Goal: Task Accomplishment & Management: Manage account settings

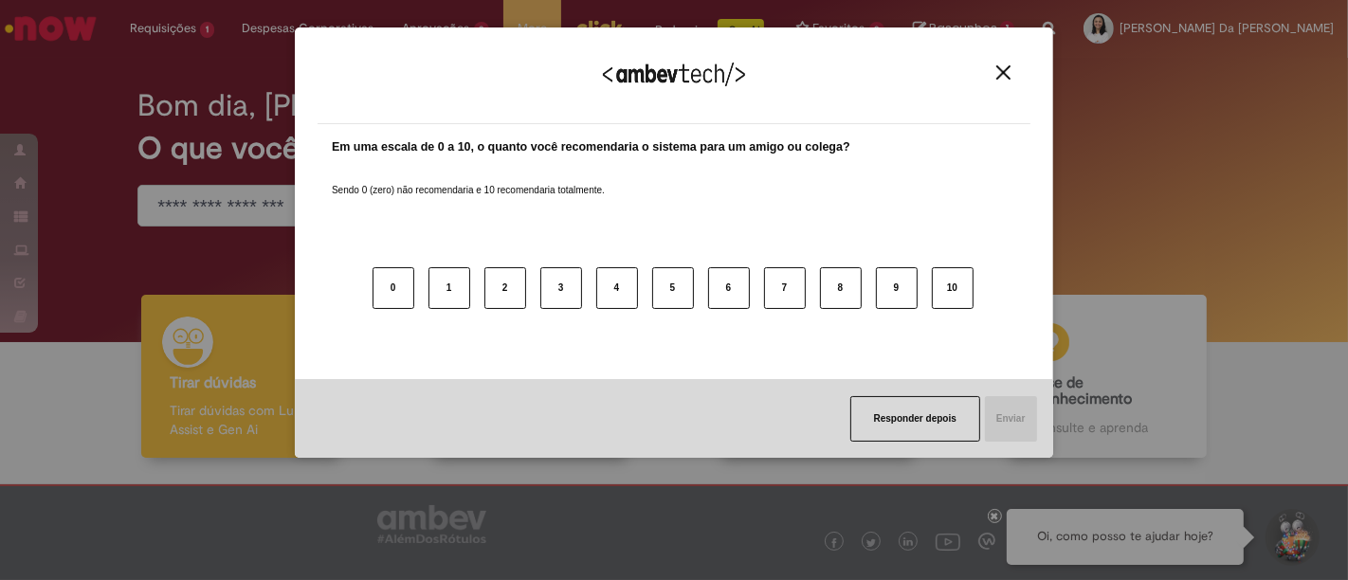
click at [1007, 68] on img "Close" at bounding box center [1003, 72] width 14 height 14
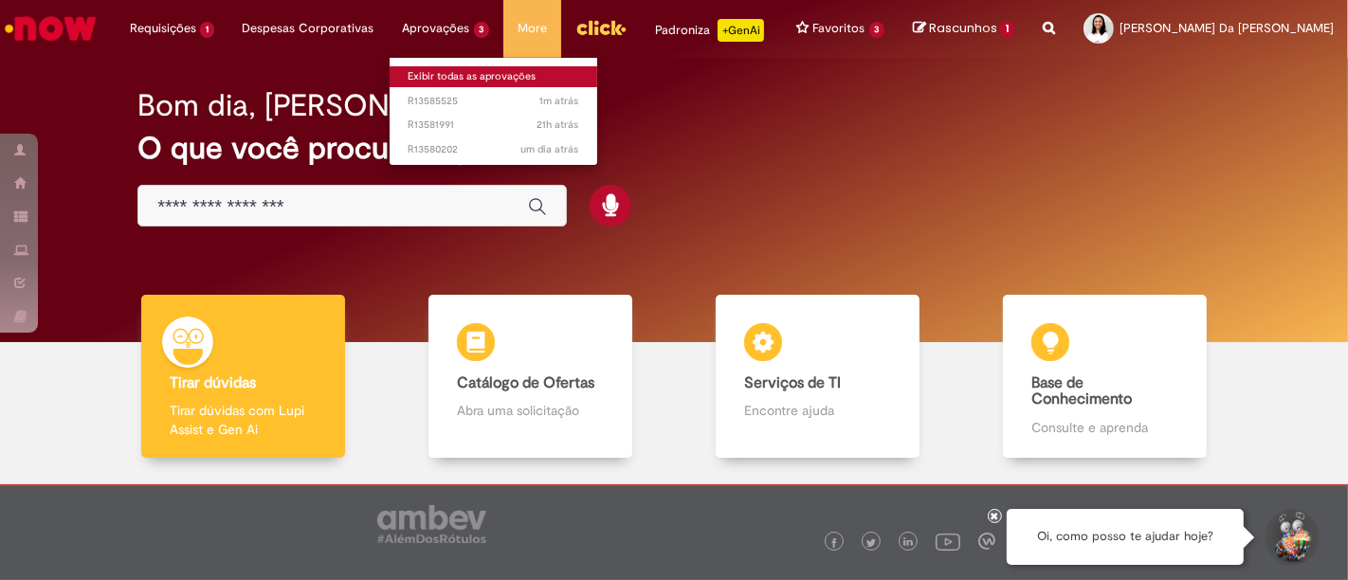
click at [446, 80] on link "Exibir todas as aprovações" at bounding box center [494, 76] width 209 height 21
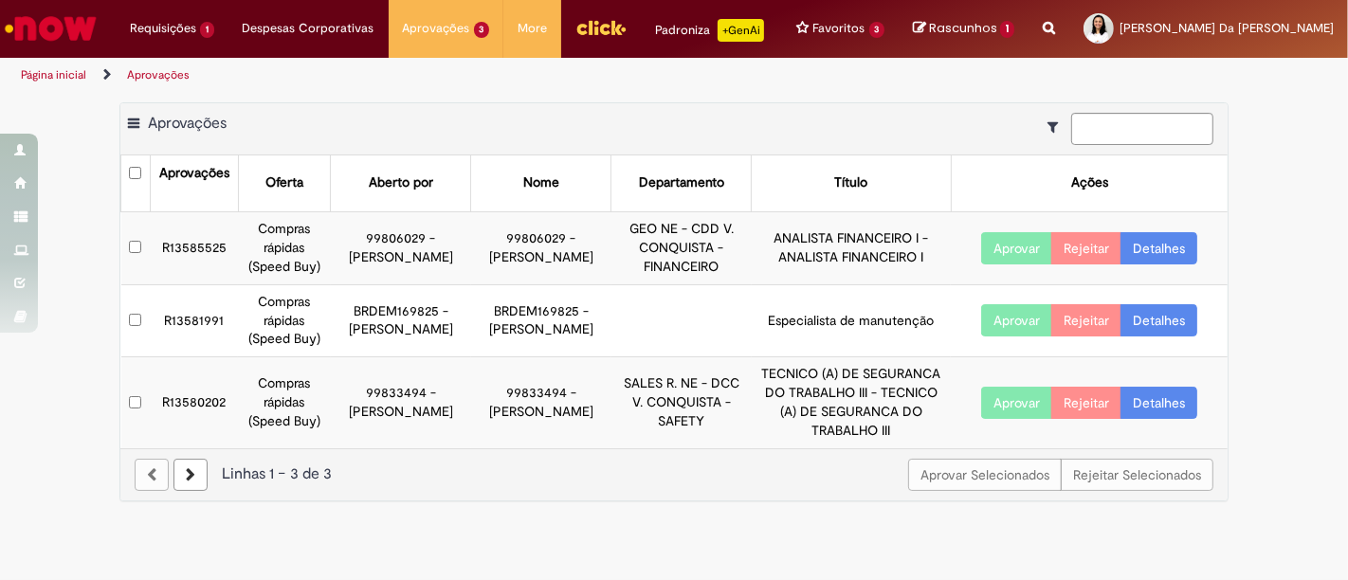
click at [1177, 250] on link "Detalhes" at bounding box center [1159, 248] width 77 height 32
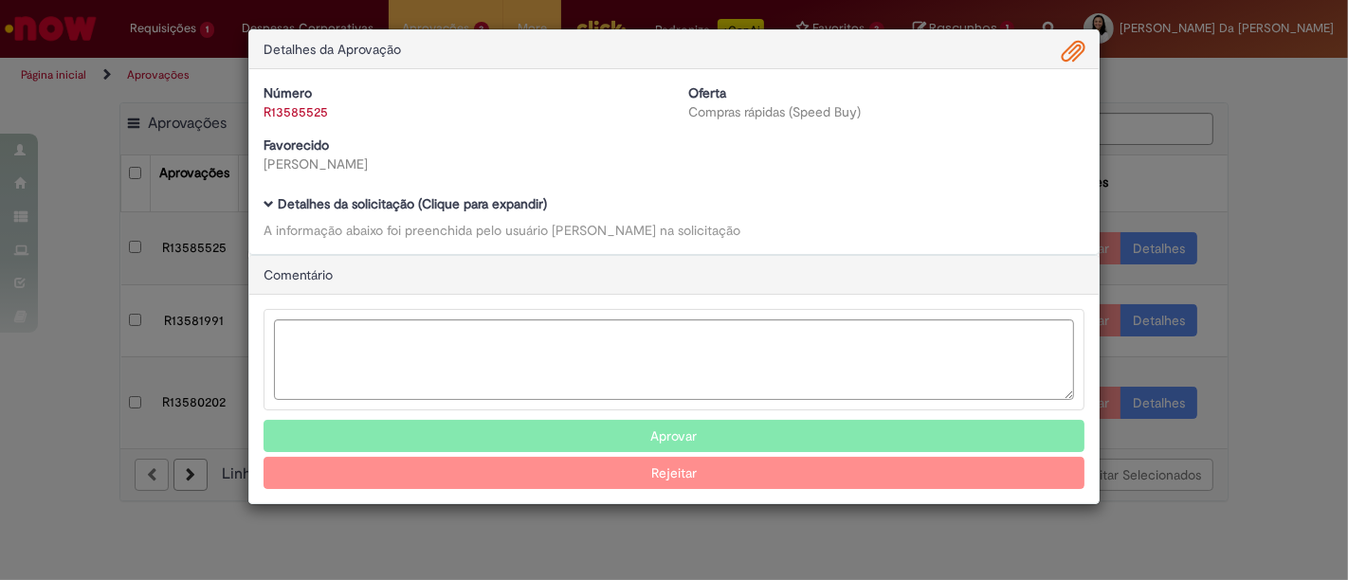
click at [1076, 55] on span "Ambev Approval Modal" at bounding box center [1073, 52] width 23 height 32
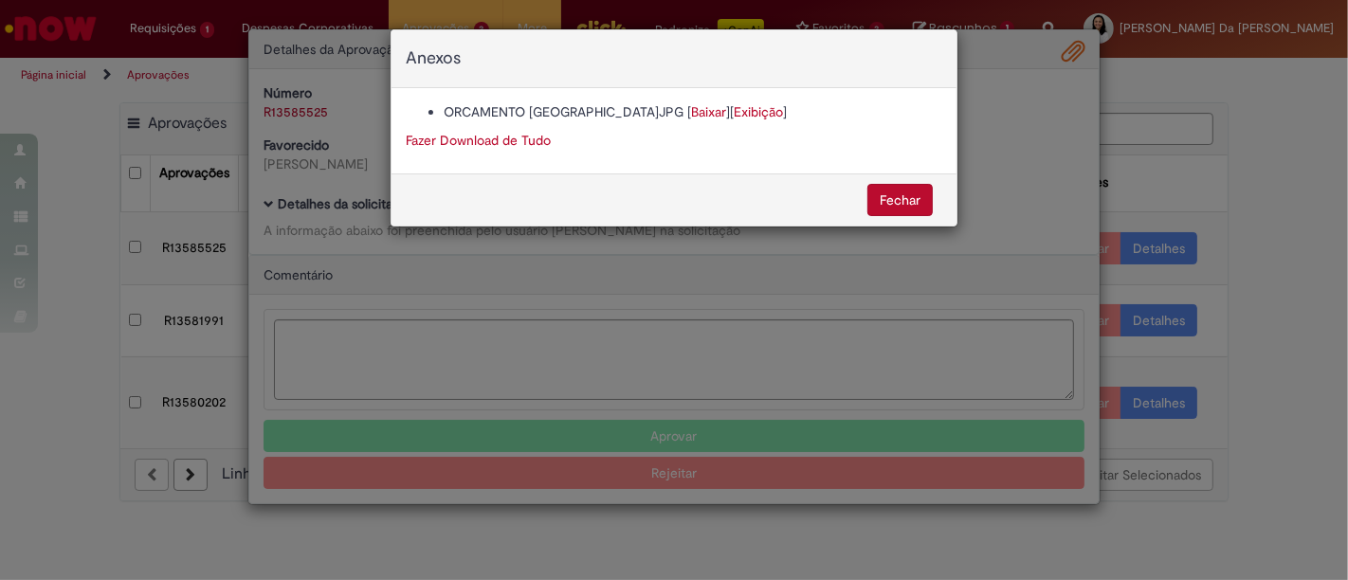
click at [734, 115] on link "Exibição" at bounding box center [758, 111] width 49 height 17
click at [734, 104] on link "Exibição" at bounding box center [758, 111] width 49 height 17
click at [472, 139] on link "Fazer Download de Tudo" at bounding box center [478, 140] width 145 height 17
click at [884, 196] on button "Fechar" at bounding box center [899, 200] width 65 height 32
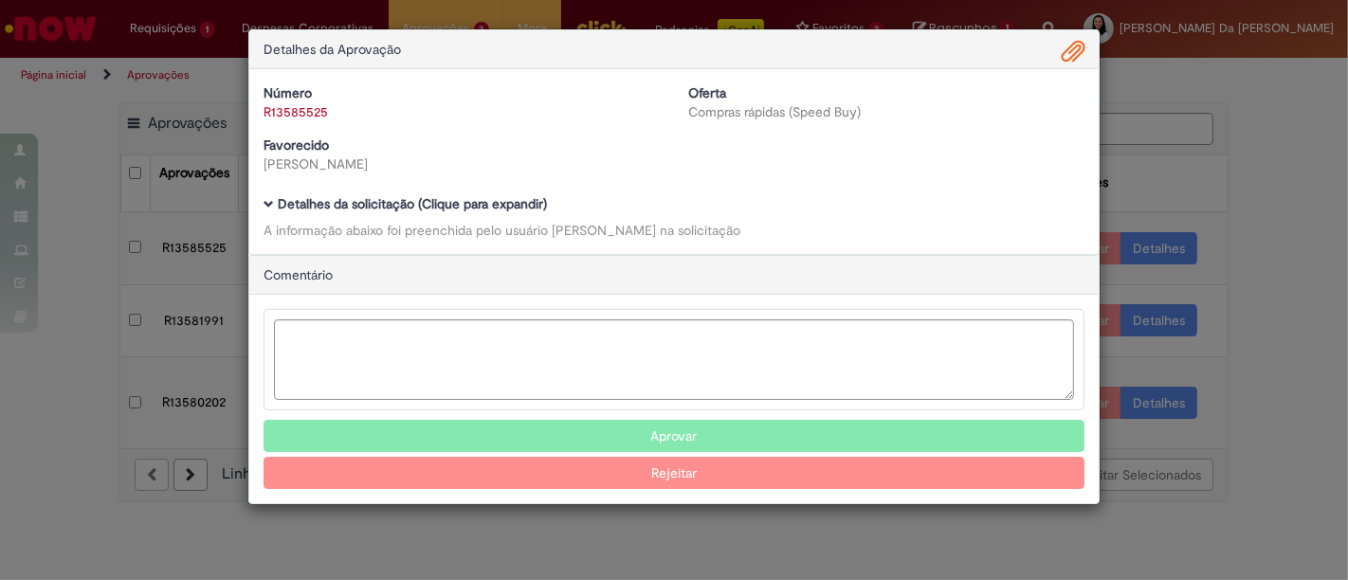
click at [508, 432] on button "Aprovar" at bounding box center [674, 436] width 821 height 32
click at [484, 364] on textarea "Ambev Approval Modal" at bounding box center [674, 359] width 800 height 81
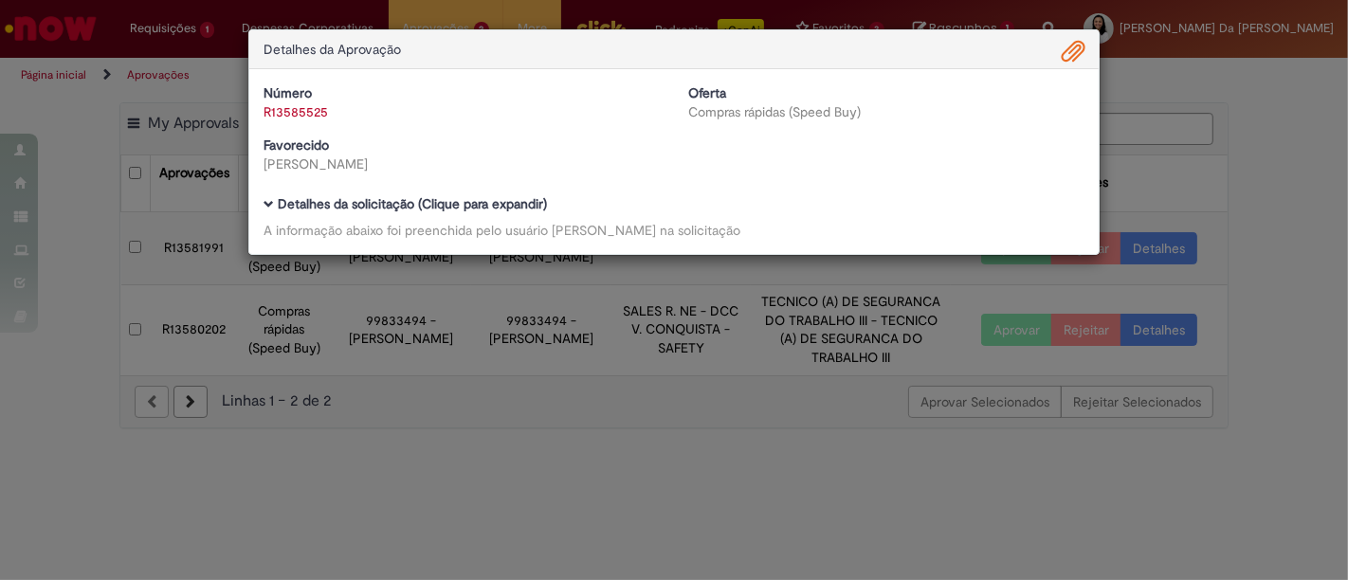
click at [1215, 82] on div "Detalhes da Aprovação Número R13585525 Oferta Compras rápidas (Speed Buy) Favor…" at bounding box center [674, 290] width 1348 height 580
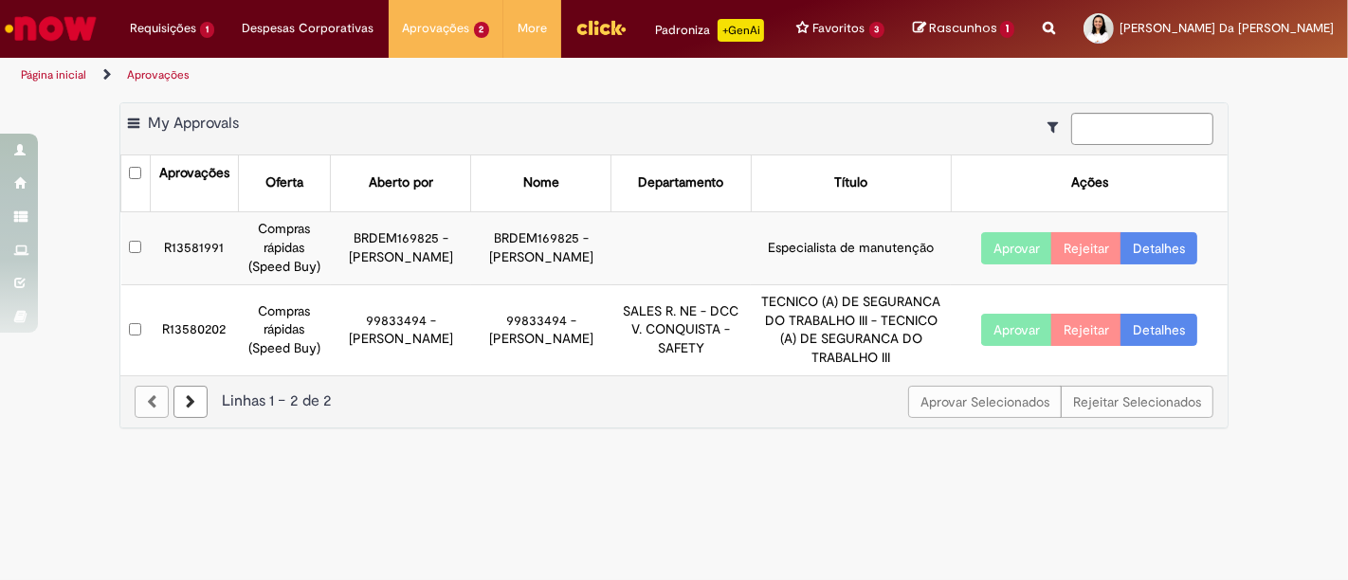
click at [1152, 250] on link "Detalhes" at bounding box center [1159, 248] width 77 height 32
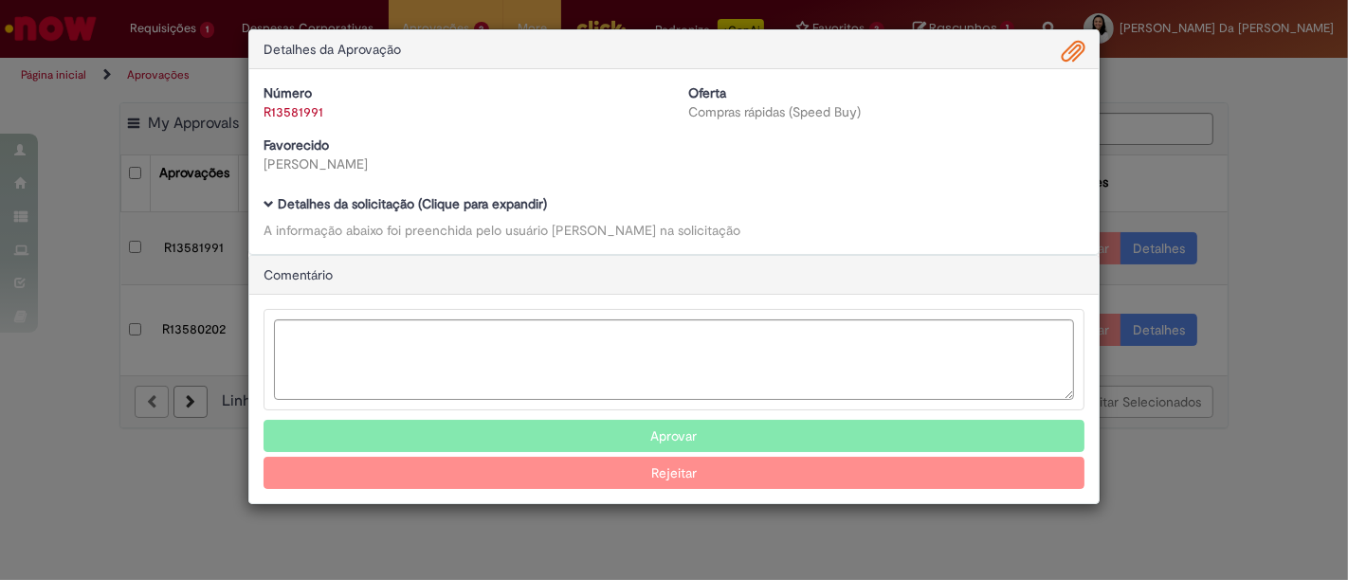
click at [1073, 50] on span "Ambev Approval Modal" at bounding box center [1073, 52] width 23 height 32
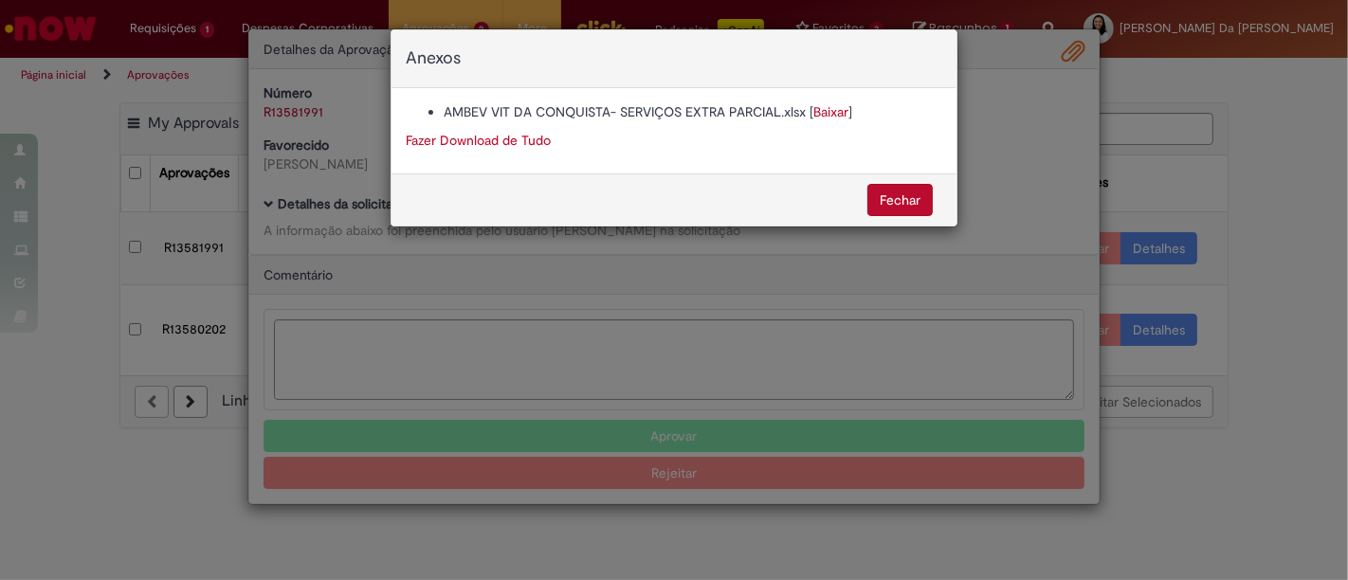
click at [503, 137] on link "Fazer Download de Tudo" at bounding box center [478, 140] width 145 height 17
click at [893, 199] on button "Fechar" at bounding box center [899, 200] width 65 height 32
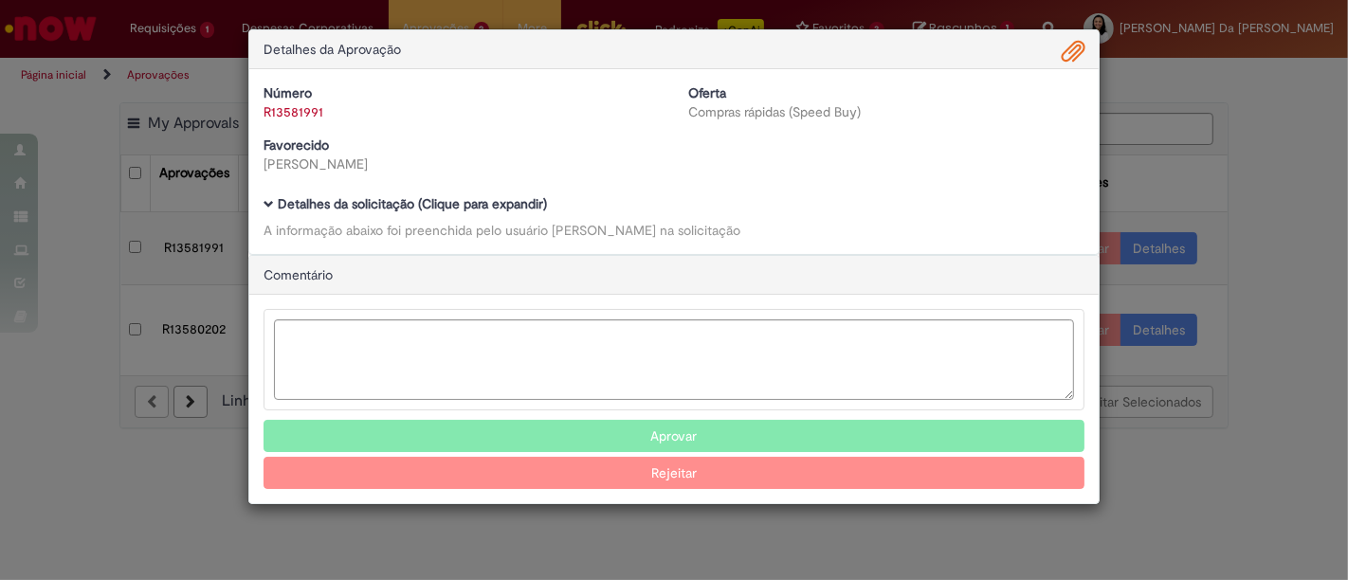
click at [1274, 204] on div "Detalhes da Aprovação Número R13581991 Oferta Compras rápidas (Speed Buy) Favor…" at bounding box center [674, 290] width 1348 height 580
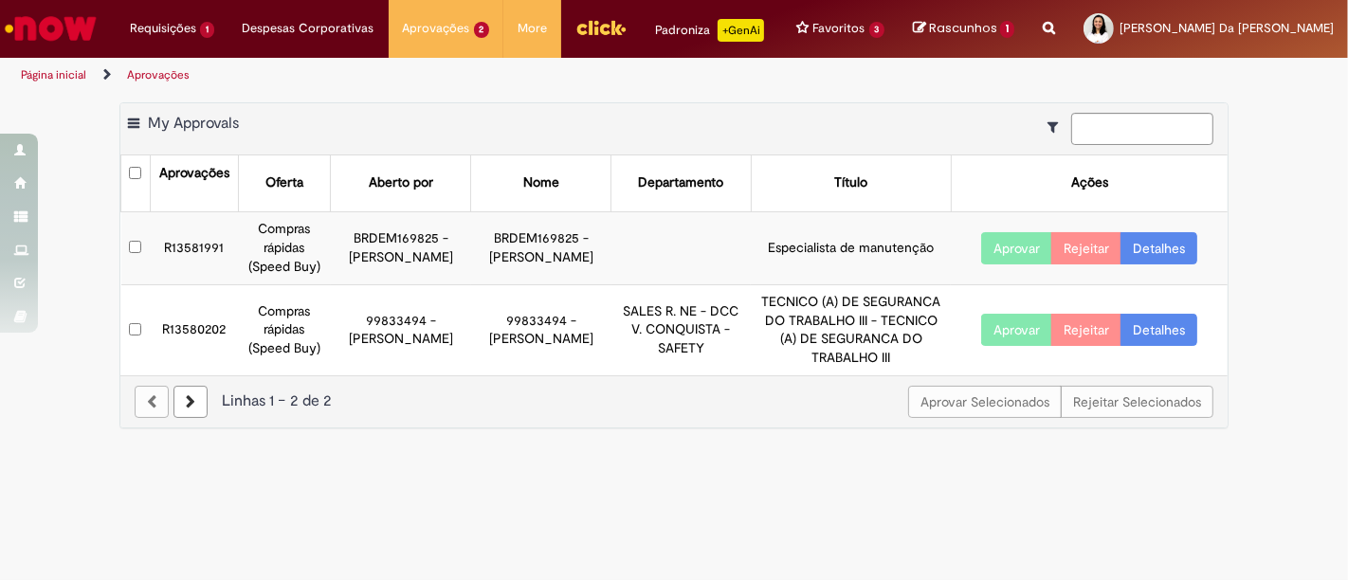
click at [1018, 328] on button "Aprovar" at bounding box center [1016, 330] width 71 height 32
